Goal: Navigation & Orientation: Find specific page/section

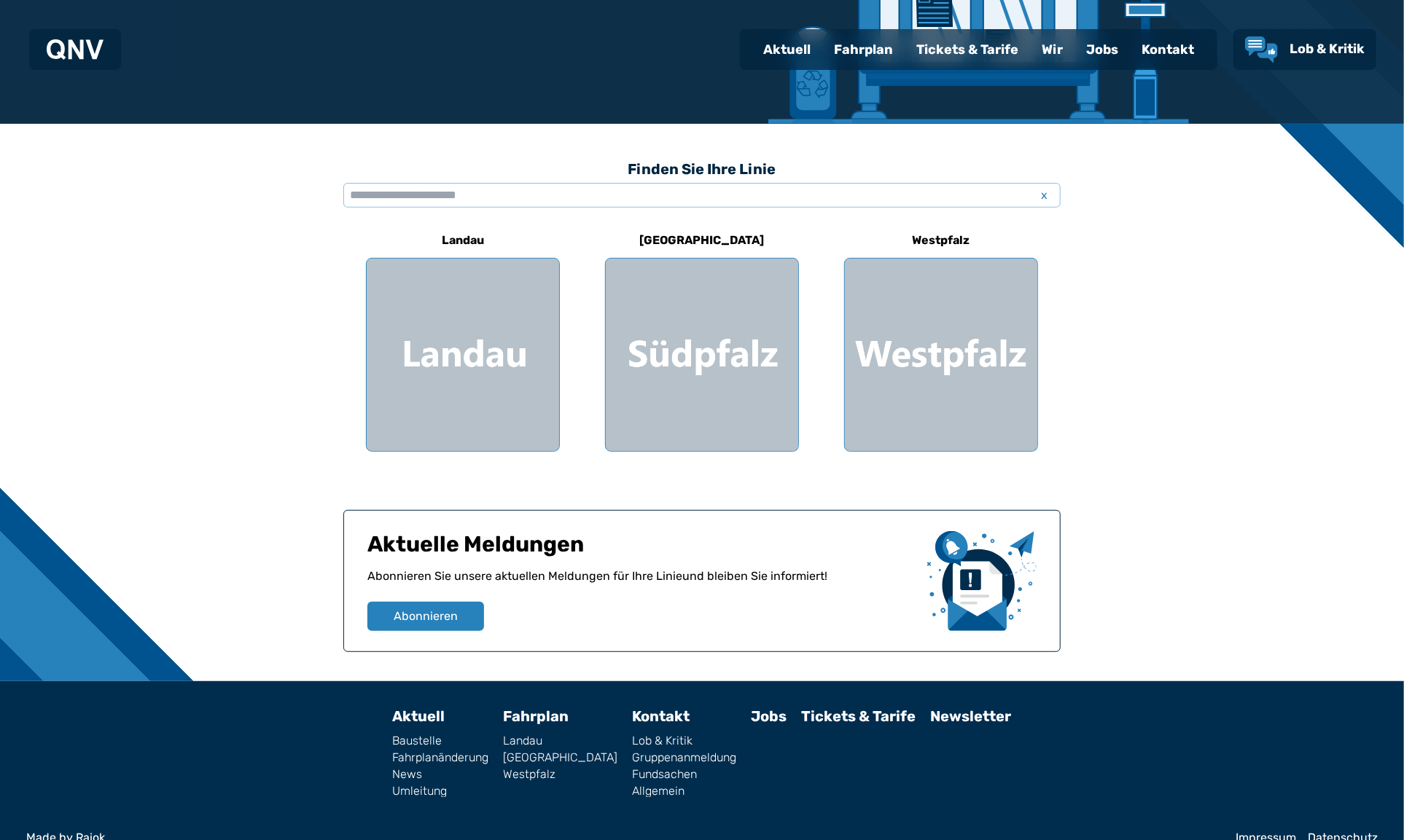
scroll to position [316, 0]
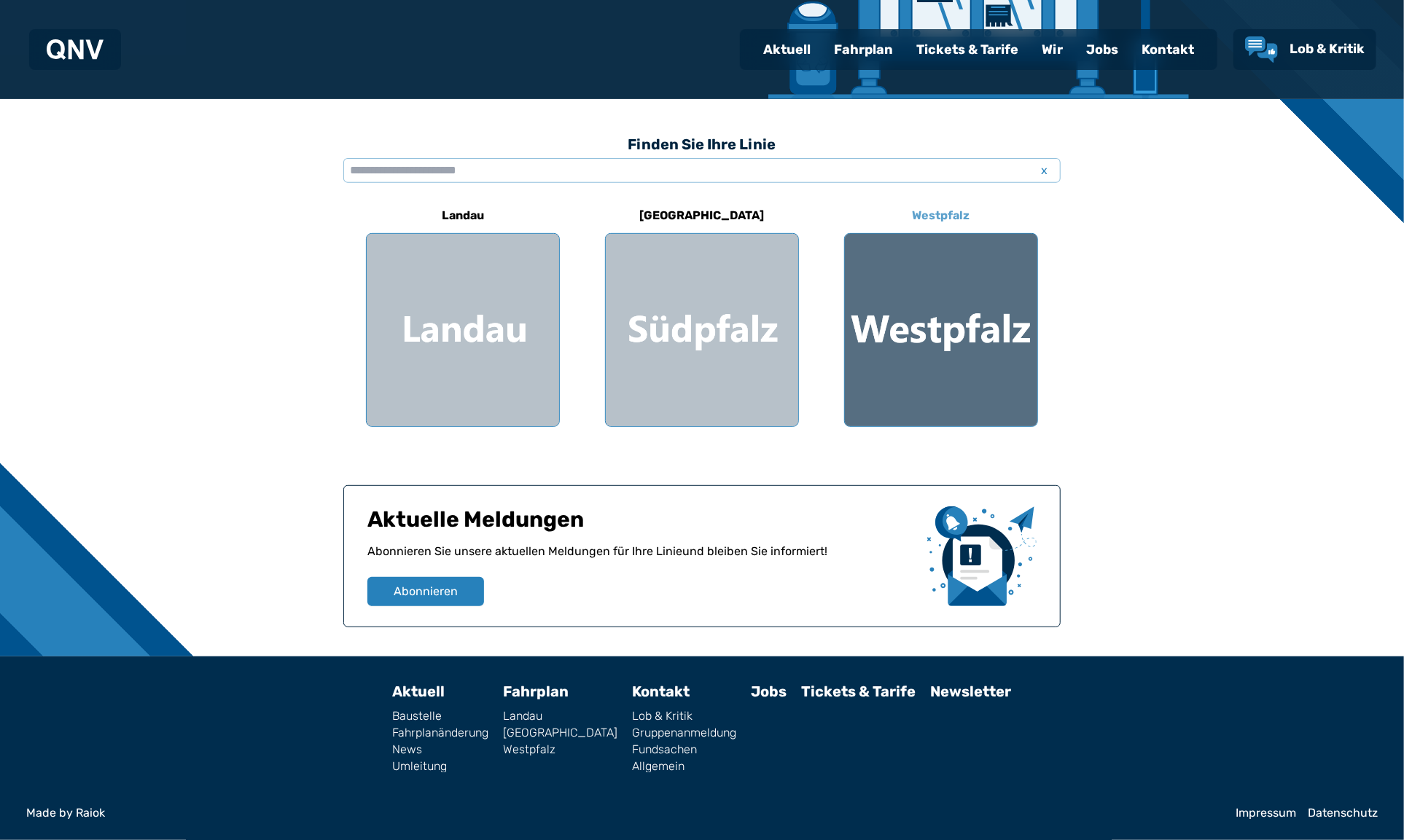
click at [888, 328] on div at bounding box center [941, 330] width 192 height 192
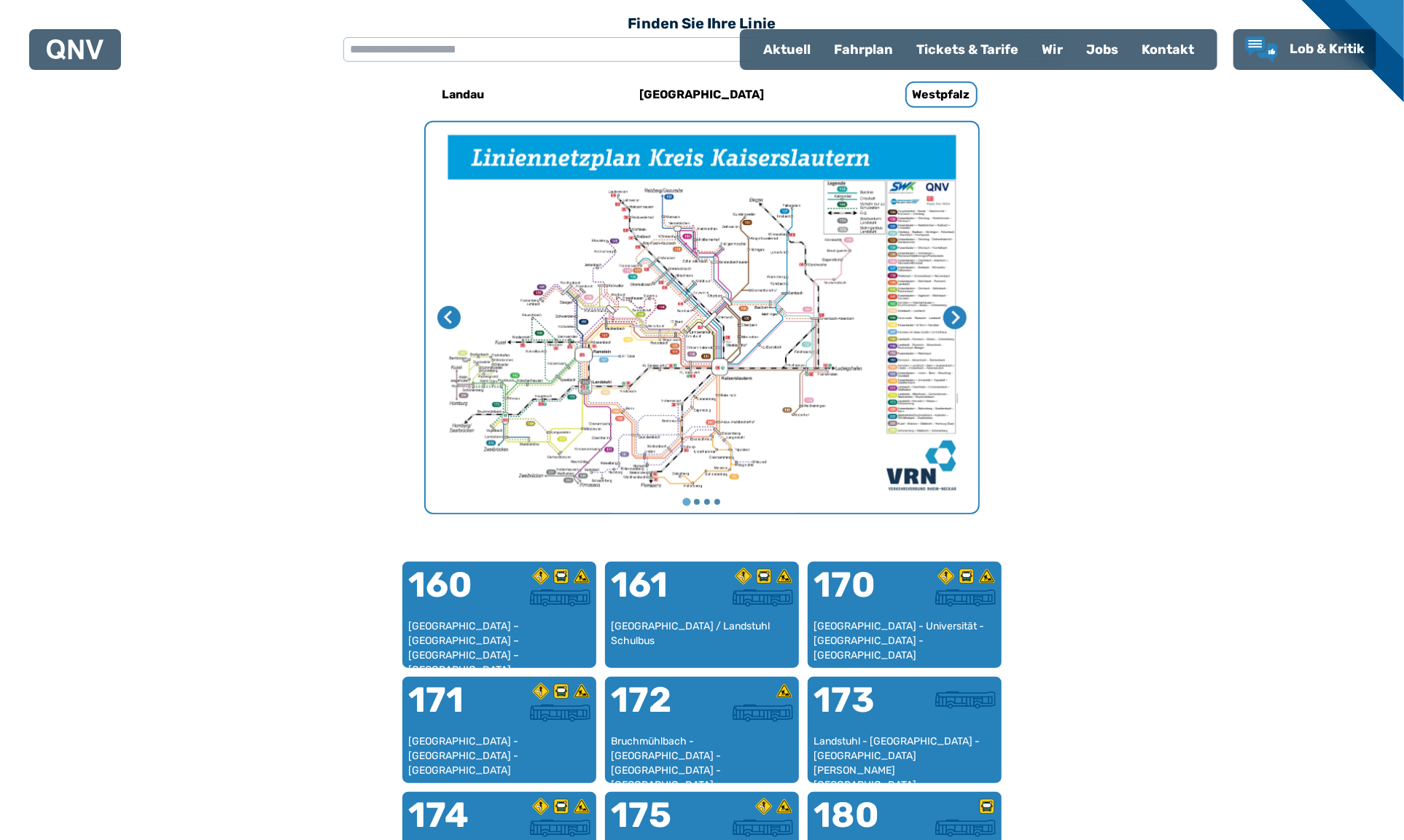
scroll to position [449, 0]
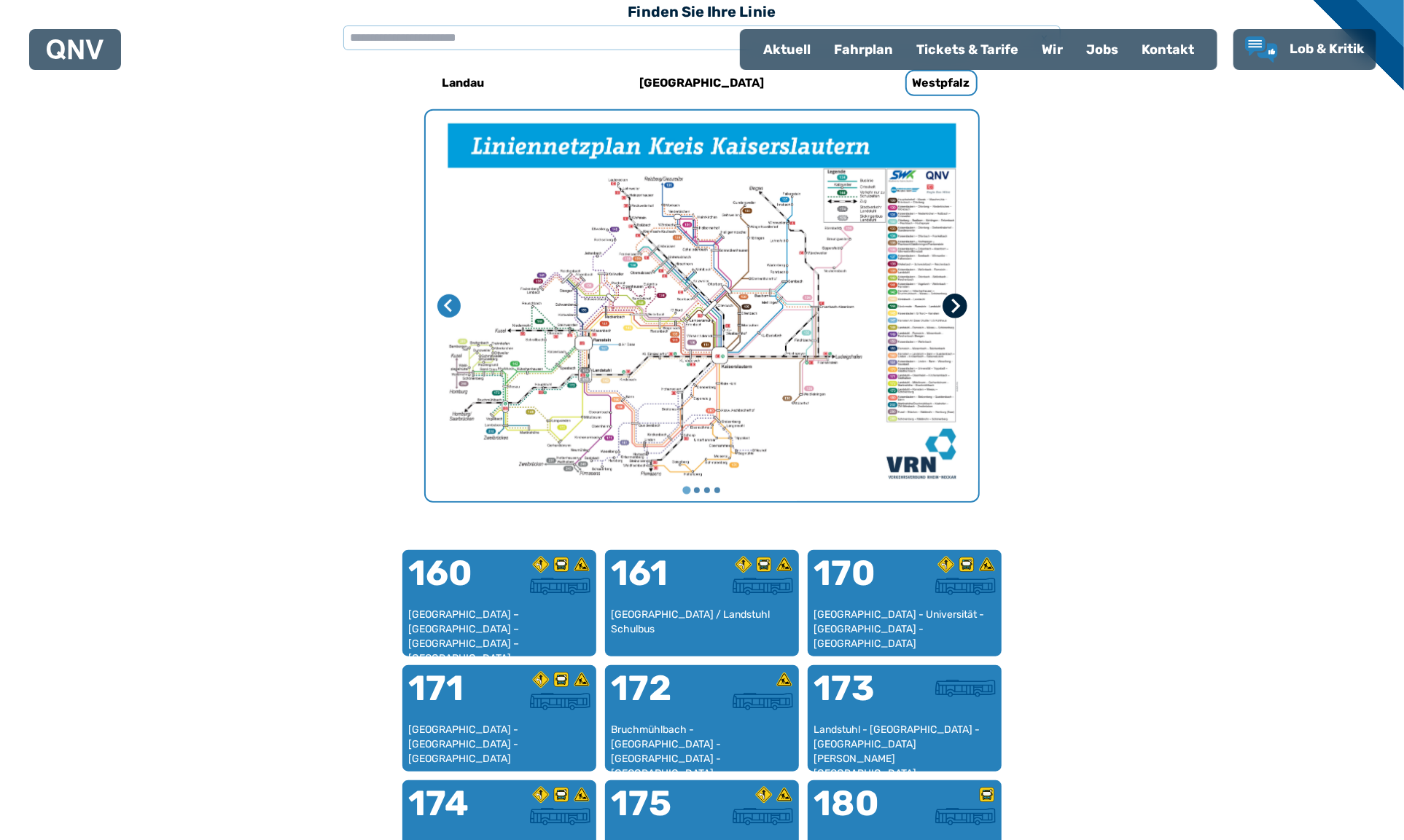
click at [953, 299] on icon "Nächste Seite" at bounding box center [956, 305] width 9 height 14
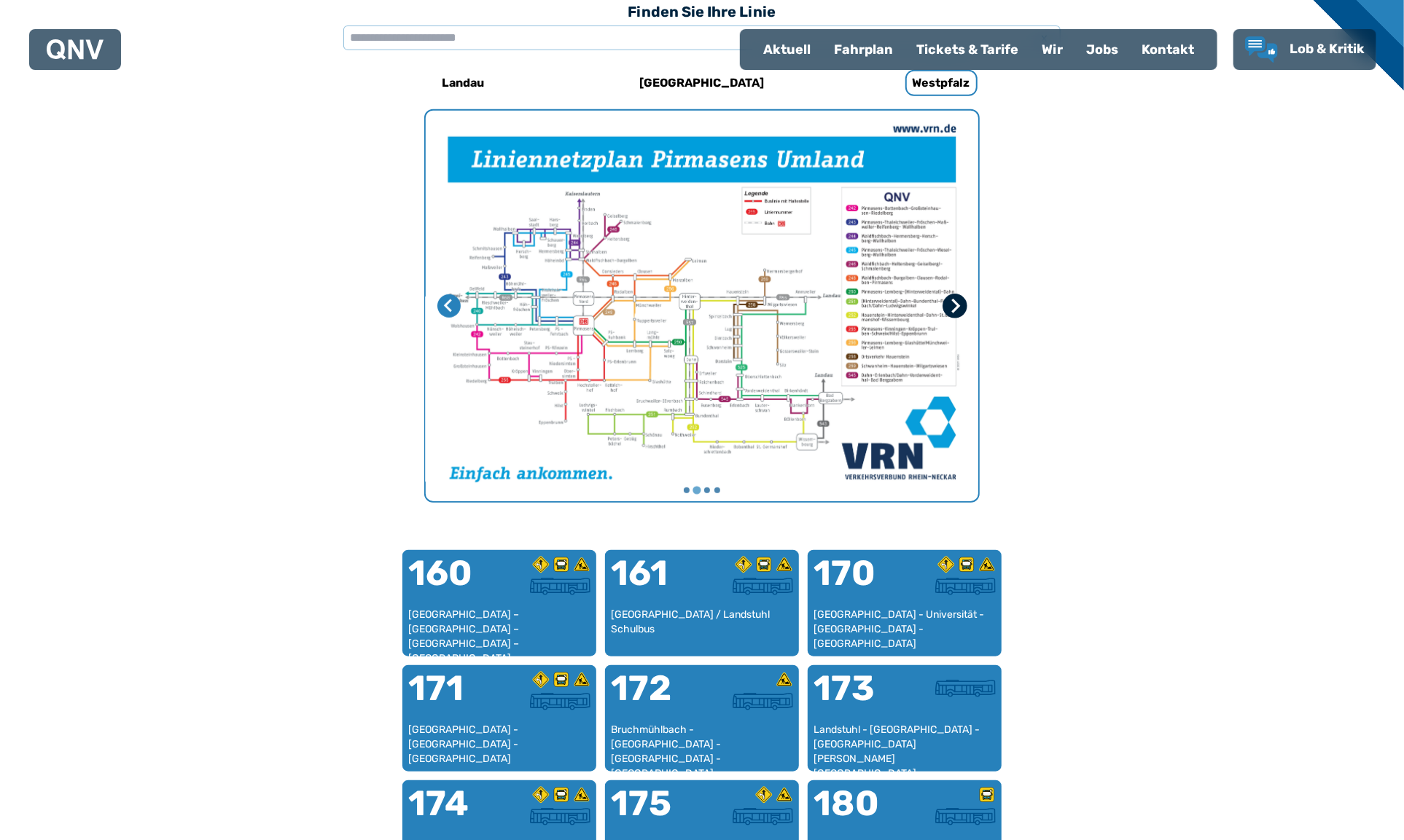
click at [953, 302] on icon "Nächste Seite" at bounding box center [955, 306] width 14 height 14
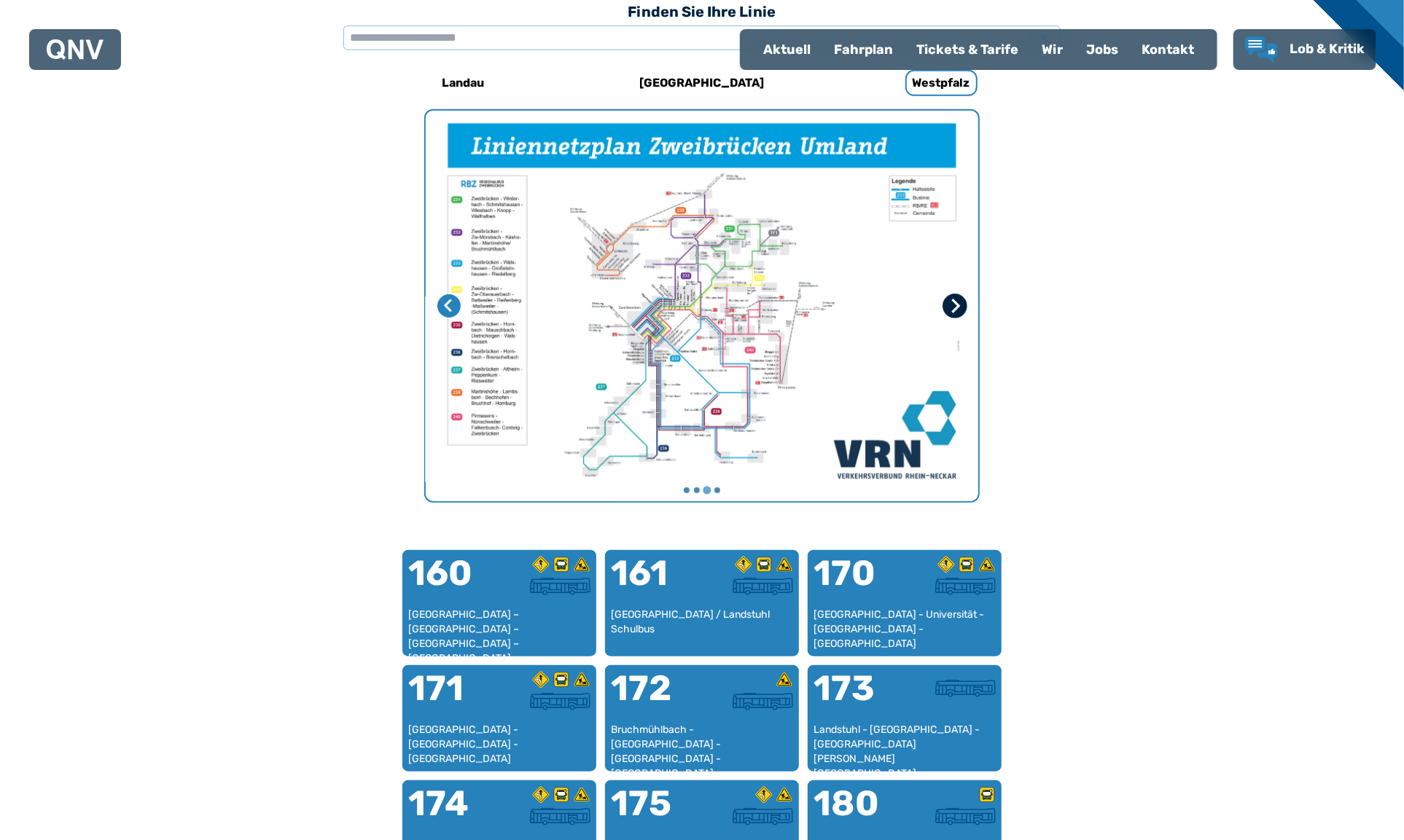
click at [953, 307] on icon "Nächste Seite" at bounding box center [955, 306] width 14 height 14
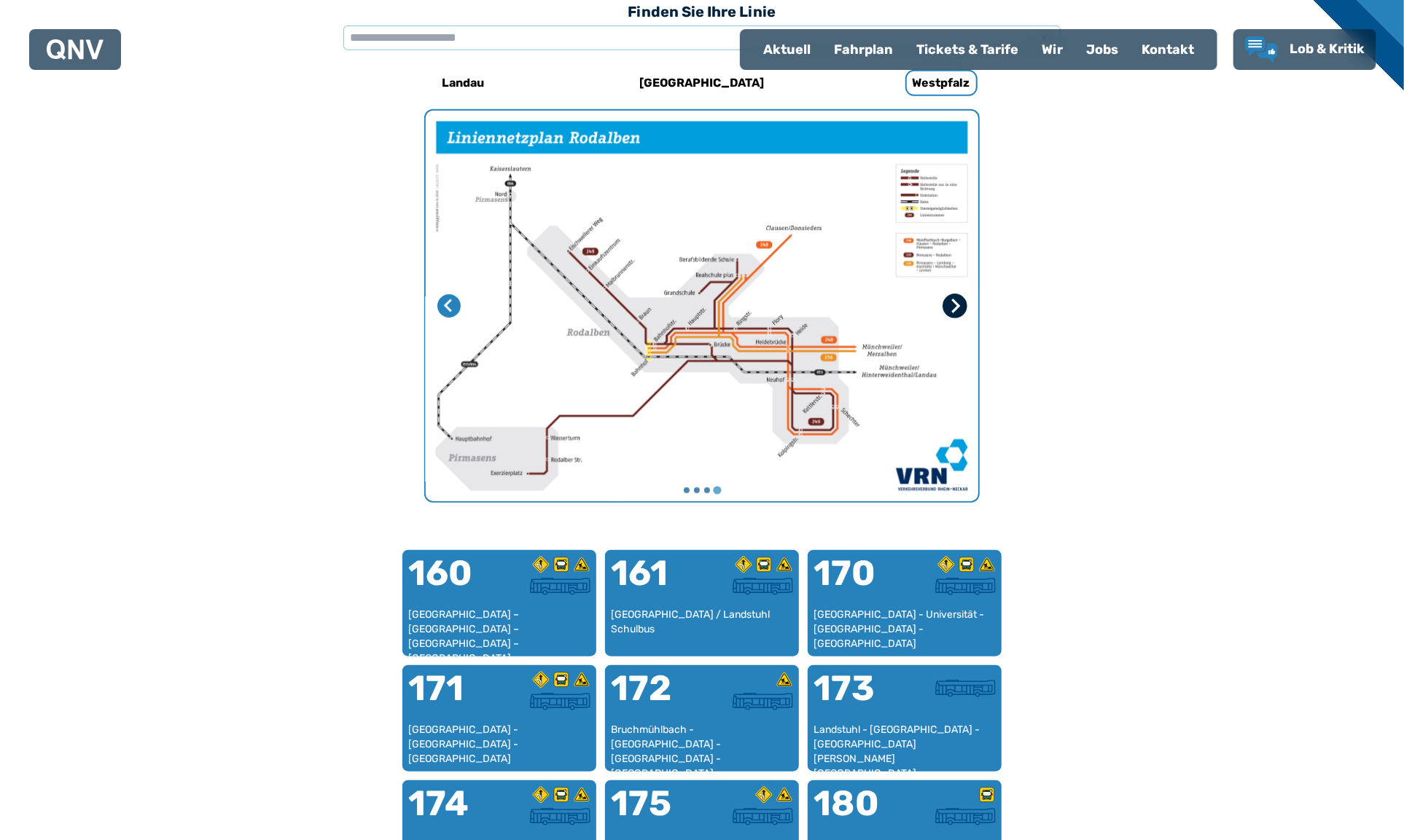
click at [953, 305] on icon "Erste Seite" at bounding box center [955, 306] width 14 height 14
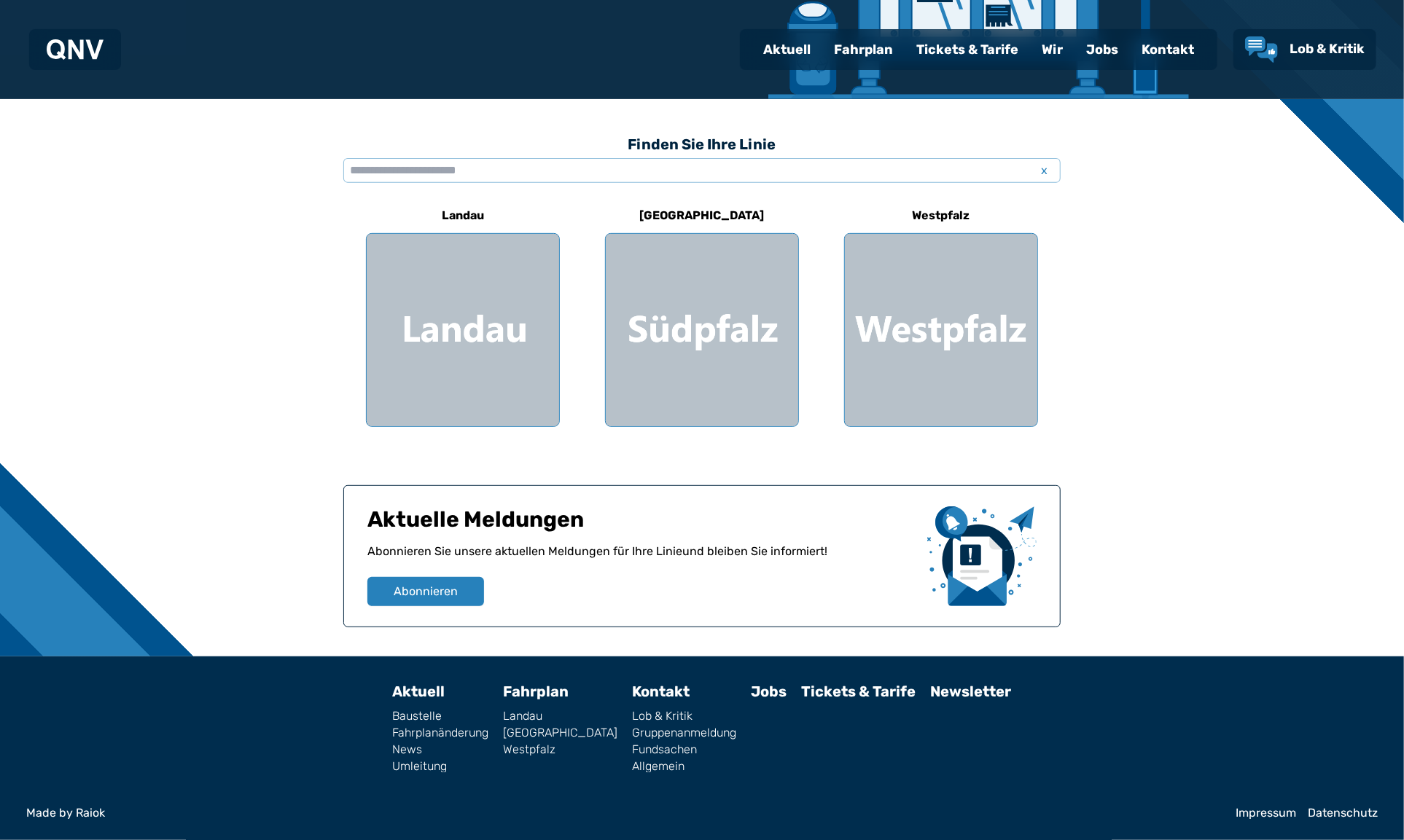
scroll to position [316, 0]
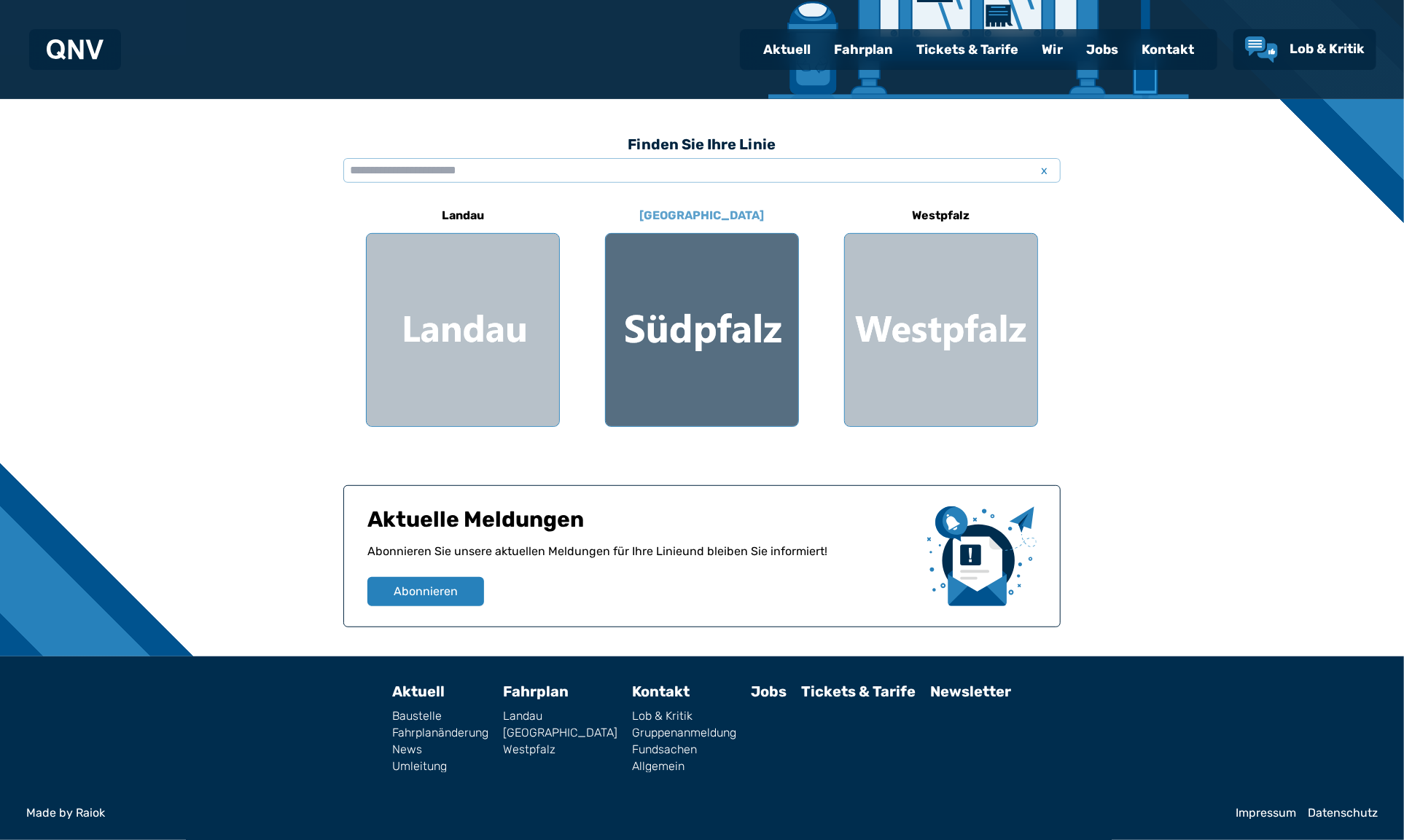
click at [702, 342] on div at bounding box center [702, 330] width 192 height 192
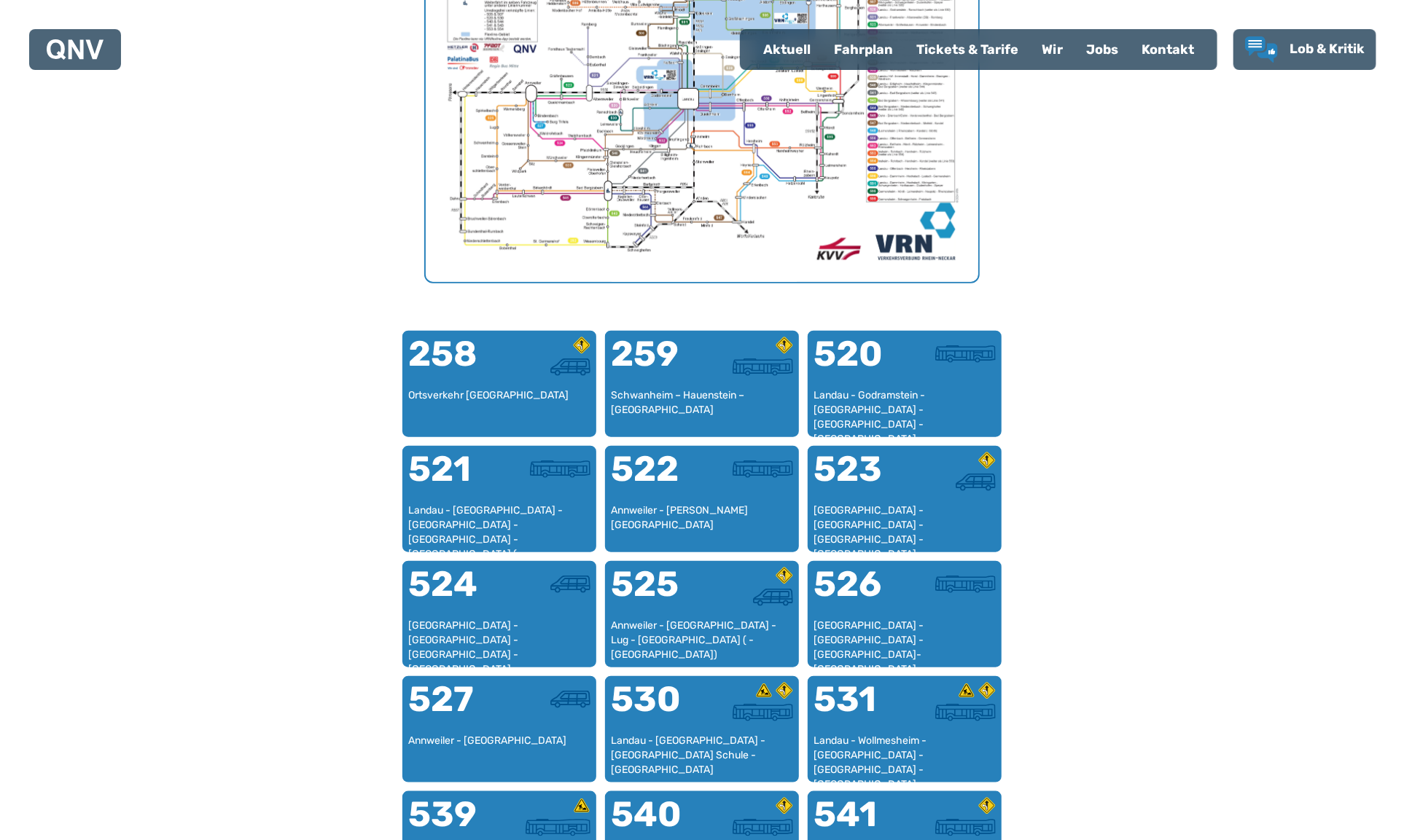
scroll to position [661, 0]
